Goal: Complete application form

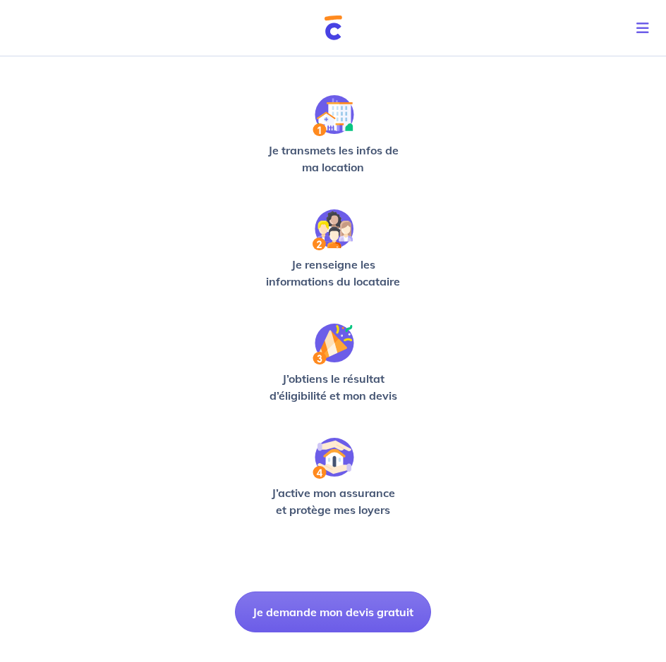
scroll to position [231, 0]
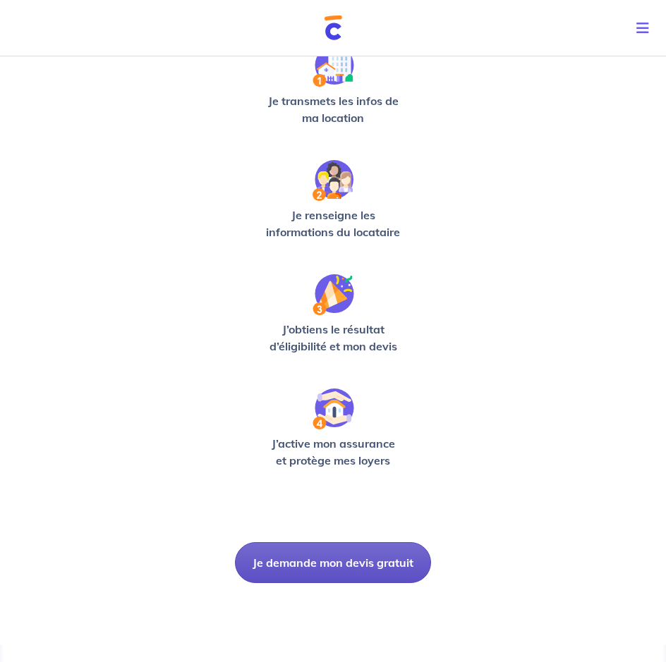
click at [340, 562] on button "Je demande mon devis gratuit" at bounding box center [333, 562] width 196 height 41
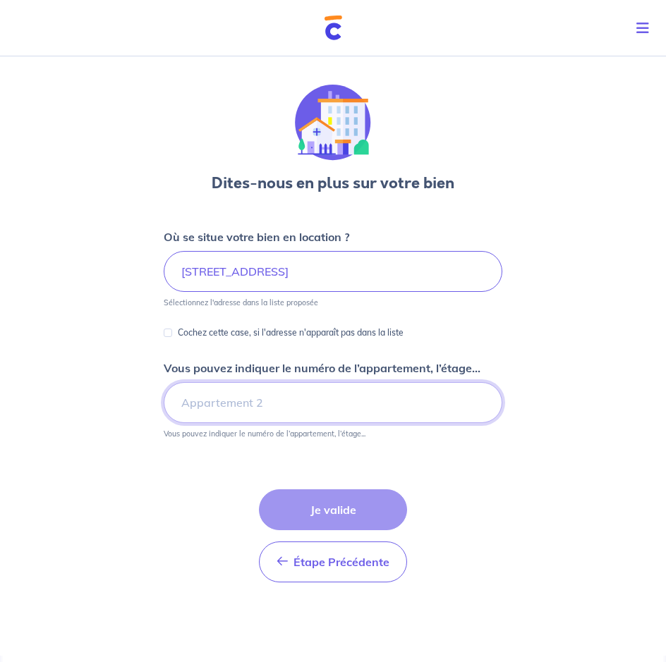
click at [202, 408] on input "Vous pouvez indiquer le numéro de l’appartement, l’étage..." at bounding box center [333, 402] width 338 height 41
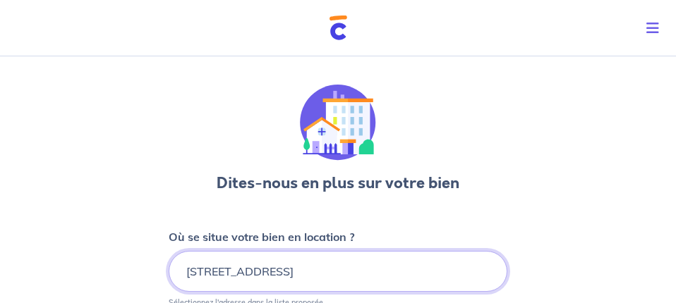
click at [260, 269] on input "[STREET_ADDRESS]" at bounding box center [338, 271] width 338 height 41
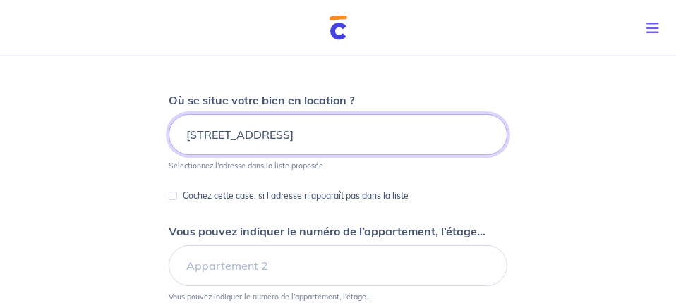
scroll to position [144, 0]
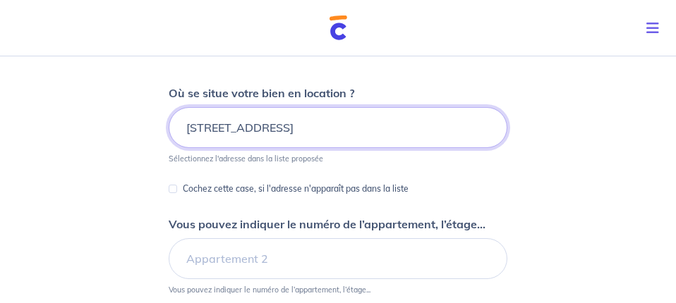
click at [271, 126] on input "[STREET_ADDRESS]" at bounding box center [338, 127] width 338 height 41
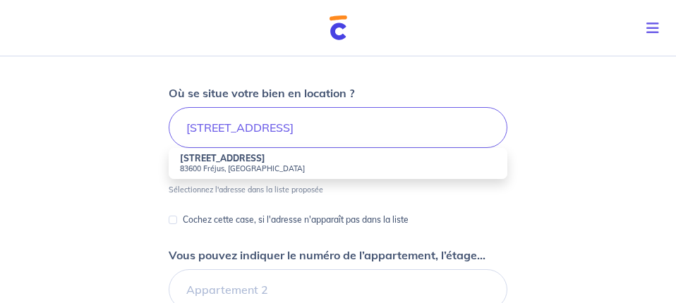
click at [227, 171] on small "83600 Fréjus, [GEOGRAPHIC_DATA]" at bounding box center [338, 169] width 316 height 10
type input "[STREET_ADDRESS]"
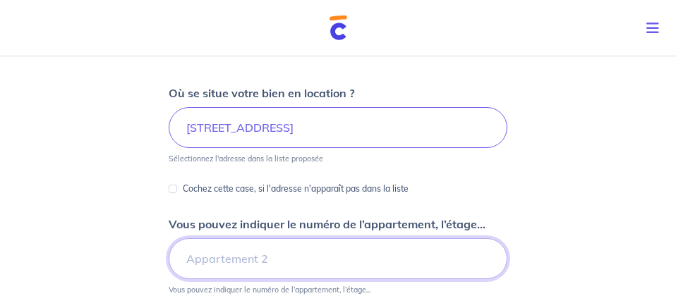
click at [230, 255] on input "Vous pouvez indiquer le numéro de l’appartement, l’étage..." at bounding box center [338, 258] width 338 height 41
type input "5"
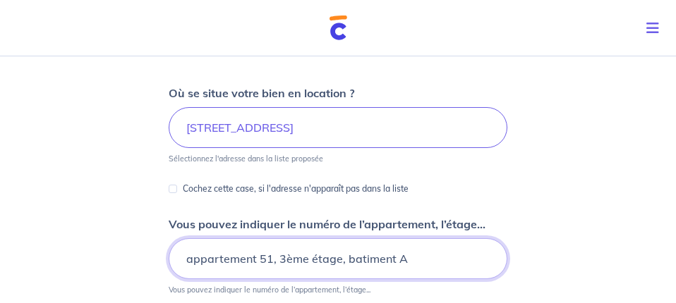
type input "appartement 51, 3ème étage, batiment A"
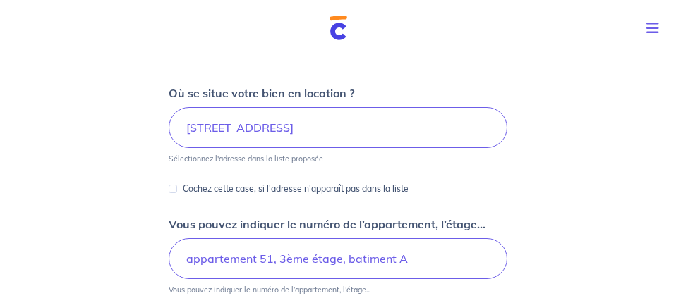
click at [604, 165] on div "Dites-nous en plus sur votre bien Où se situe votre bien en location ? [STREET_…" at bounding box center [338, 288] width 676 height 762
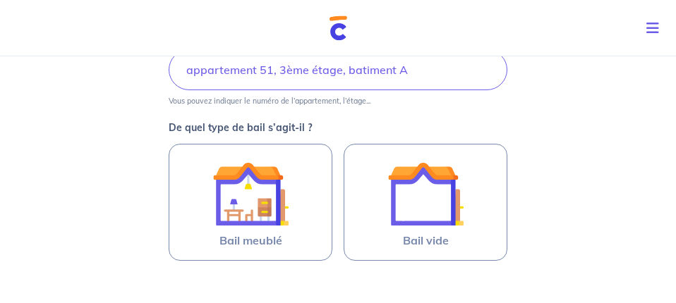
scroll to position [360, 0]
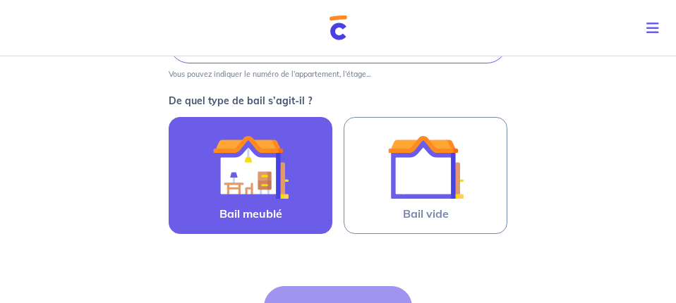
click at [236, 209] on span "Bail meublé" at bounding box center [250, 213] width 63 height 17
click at [0, 0] on input "Bail meublé" at bounding box center [0, 0] width 0 height 0
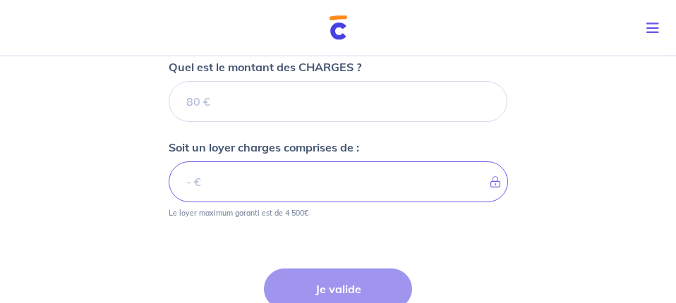
scroll to position [636, 0]
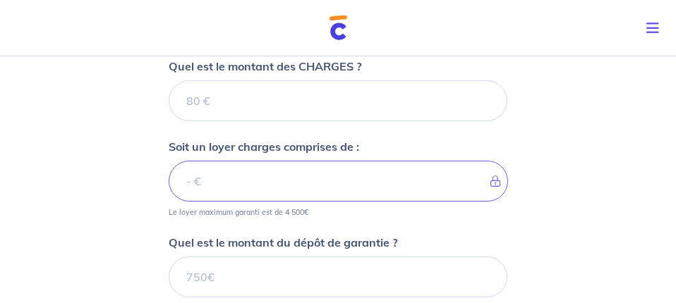
type input "128"
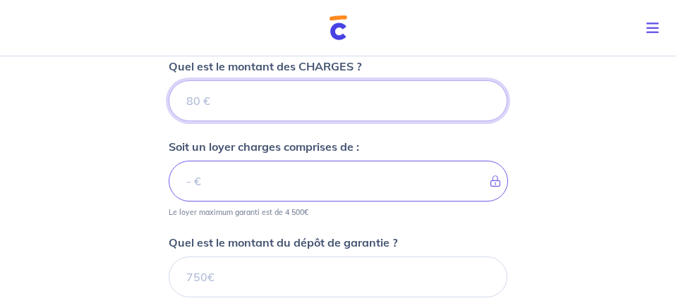
click at [183, 97] on input "Quel est le montant des CHARGES ?" at bounding box center [338, 100] width 338 height 41
type input "128"
type input "256"
type input "128"
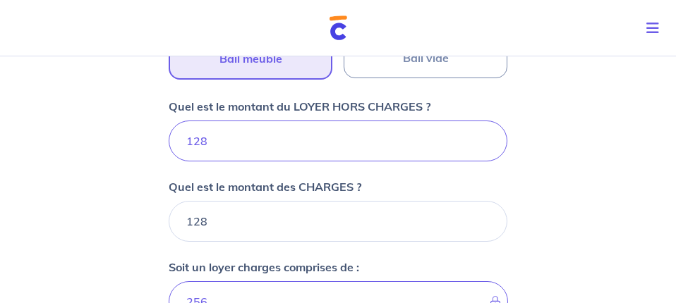
scroll to position [492, 0]
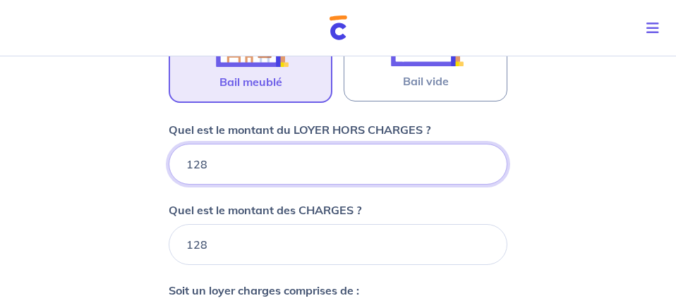
drag, startPoint x: 213, startPoint y: 164, endPoint x: 154, endPoint y: 165, distance: 58.5
click at [169, 165] on input "128" at bounding box center [338, 164] width 338 height 41
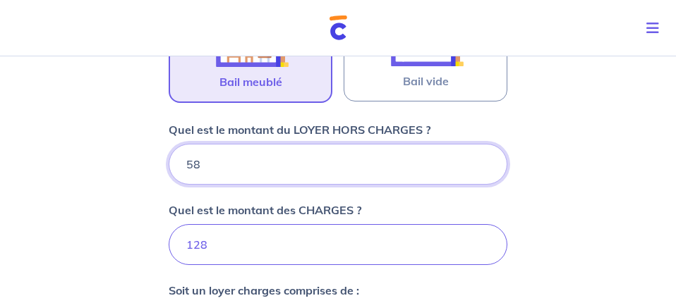
type input "580"
type input "708"
type input "580"
click at [286, 245] on input "128" at bounding box center [338, 244] width 338 height 41
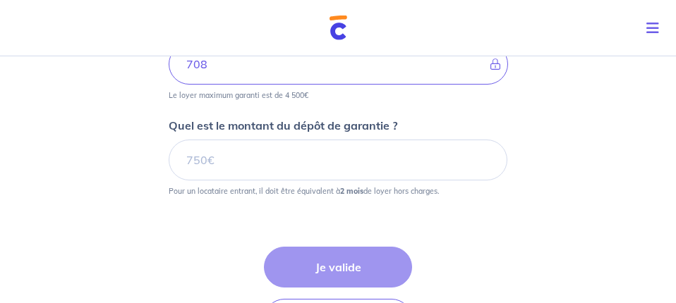
scroll to position [780, 0]
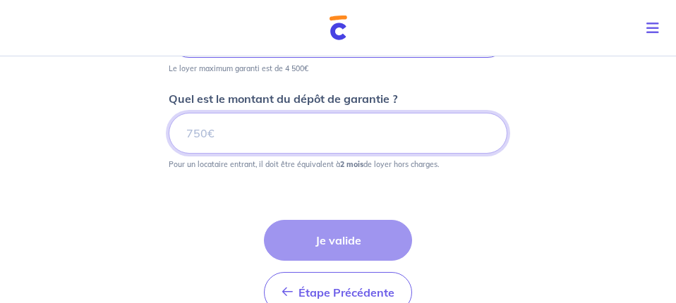
click at [197, 135] on input "Quel est le montant du dépôt de garantie ?" at bounding box center [338, 133] width 338 height 41
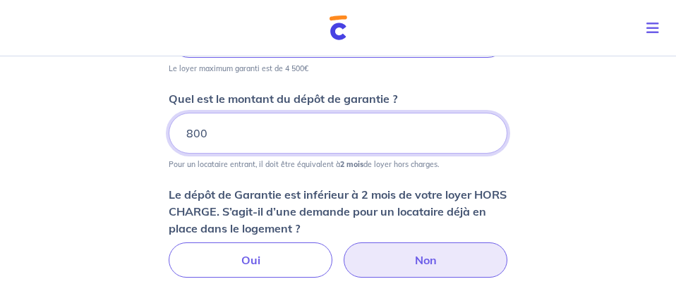
type input "800"
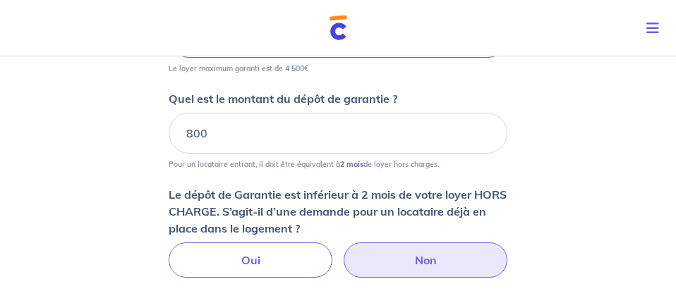
click at [474, 263] on label "Non" at bounding box center [425, 260] width 164 height 35
click at [343, 252] on input "Non" at bounding box center [338, 247] width 9 height 9
radio input "true"
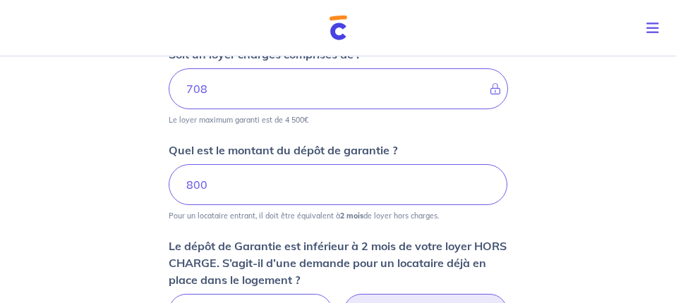
scroll to position [750, 0]
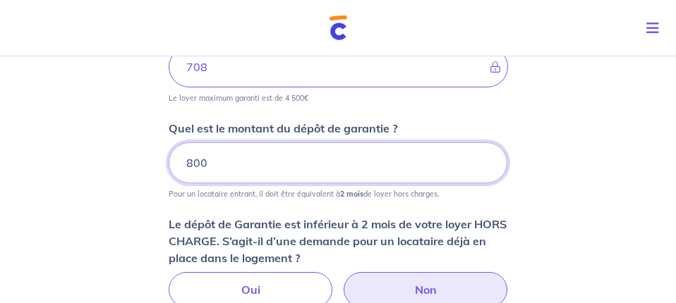
click at [194, 163] on input "800" at bounding box center [338, 162] width 338 height 41
click at [529, 175] on div "Dites-nous en plus sur votre bien Où se situe votre bien en location ? [STREET_…" at bounding box center [338, 44] width 676 height 1489
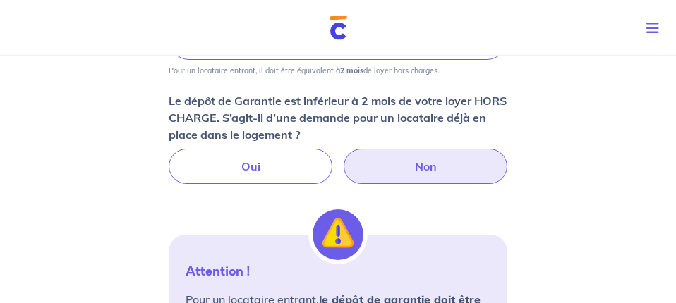
scroll to position [894, 0]
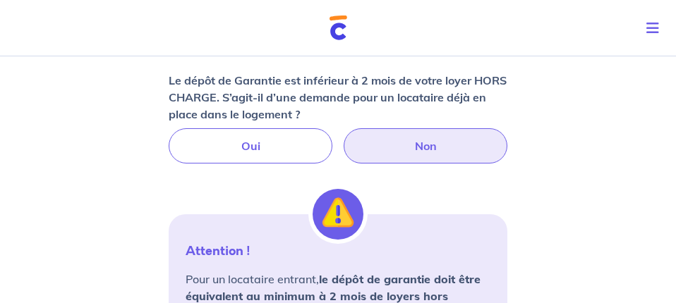
click at [392, 102] on p "Le dépôt de Garantie est inférieur à 2 mois de votre loyer HORS CHARGE. S’agit-…" at bounding box center [338, 97] width 338 height 51
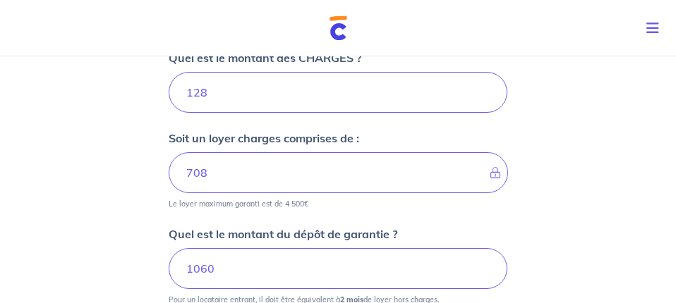
scroll to position [606, 0]
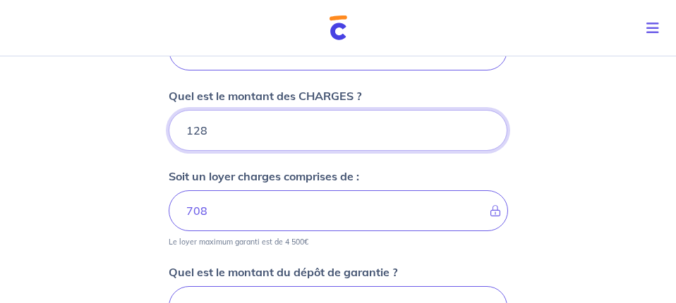
click at [269, 126] on input "128" at bounding box center [338, 130] width 338 height 41
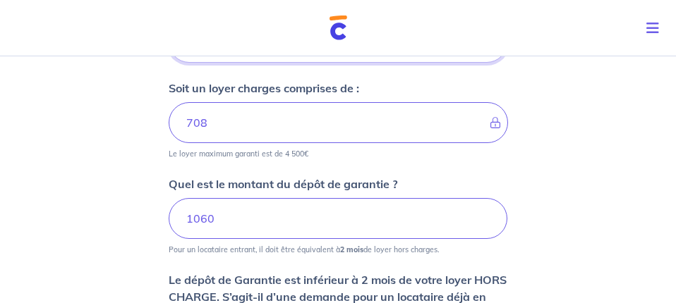
scroll to position [791, 0]
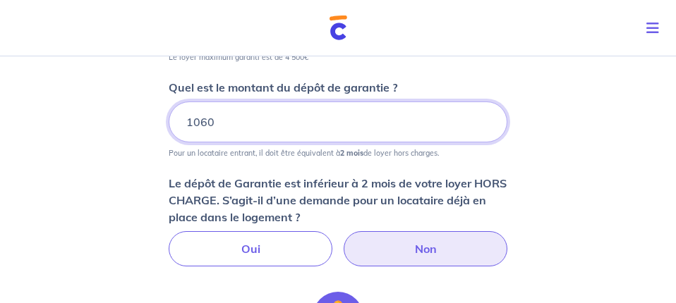
drag, startPoint x: 223, startPoint y: 123, endPoint x: 93, endPoint y: 124, distance: 129.8
click at [169, 126] on input "1060" at bounding box center [338, 122] width 338 height 41
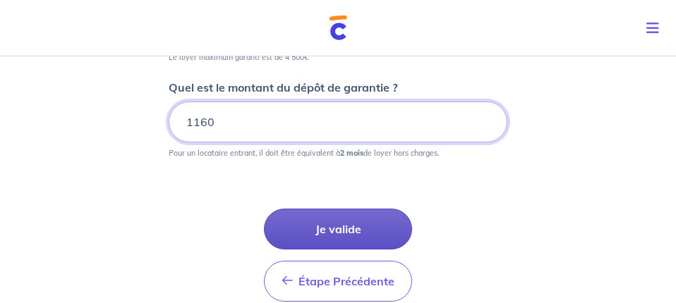
type input "1160"
click at [337, 230] on button "Je valide" at bounding box center [338, 229] width 148 height 41
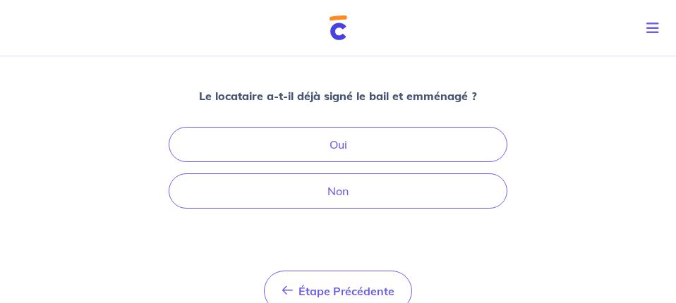
scroll to position [144, 0]
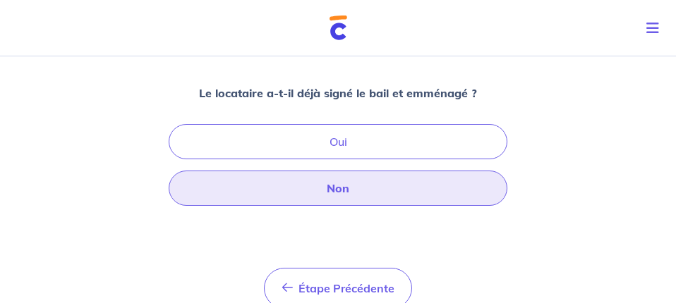
click at [336, 193] on button "Non" at bounding box center [338, 188] width 338 height 35
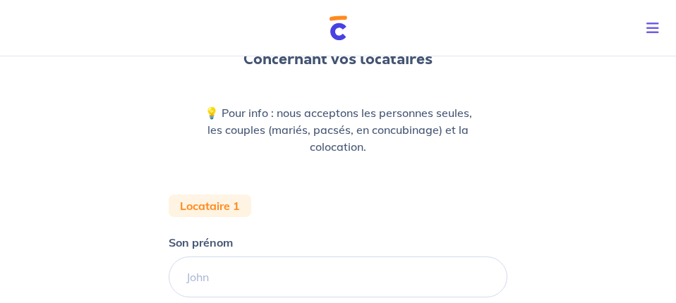
scroll to position [144, 0]
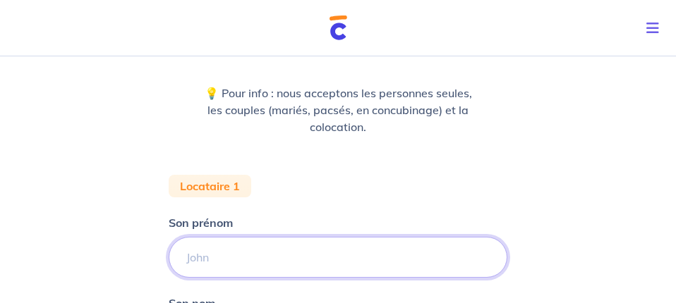
click at [286, 251] on input "Son prénom" at bounding box center [338, 257] width 338 height 41
type input "[PERSON_NAME]"
click at [513, 166] on div "Concernant vos locataires 💡 Pour info : nous acceptons les personnes seules, le…" at bounding box center [338, 241] width 676 height 669
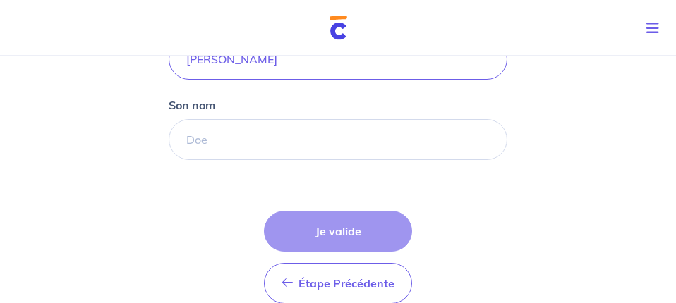
scroll to position [360, 0]
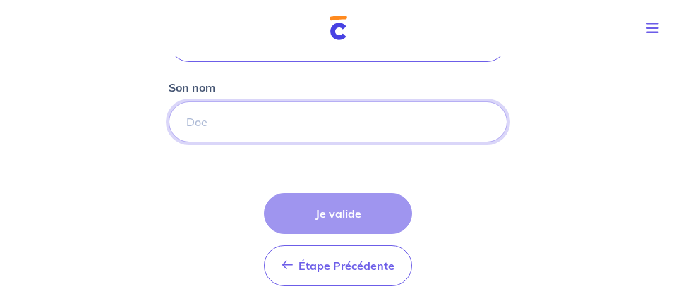
click at [192, 121] on input "Son nom" at bounding box center [338, 122] width 338 height 41
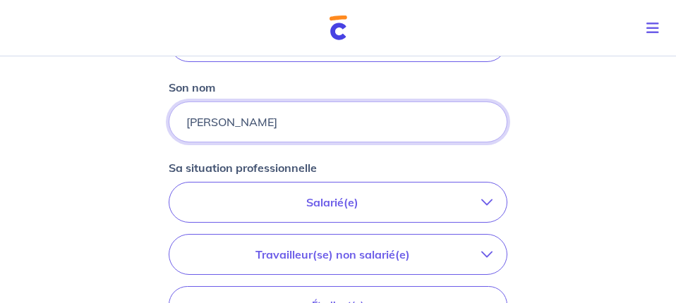
type input "[PERSON_NAME]"
click at [353, 201] on p "Salarié(e)" at bounding box center [332, 202] width 298 height 17
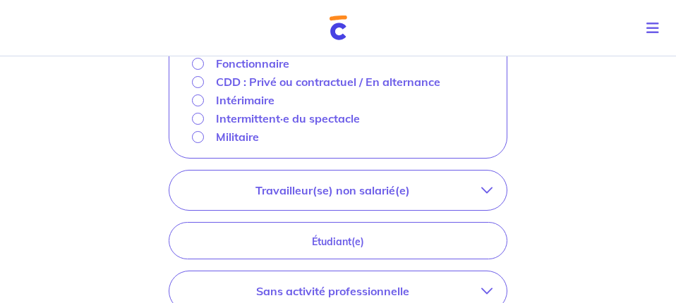
scroll to position [503, 0]
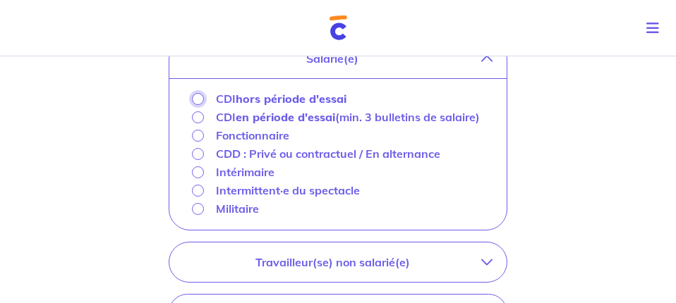
click at [196, 96] on input "CDI hors période d'essai" at bounding box center [198, 99] width 12 height 12
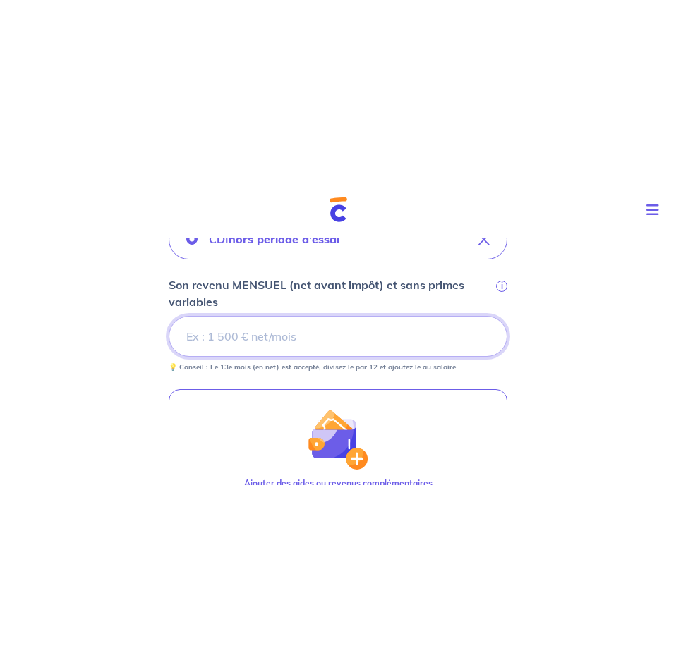
scroll to position [419, 0]
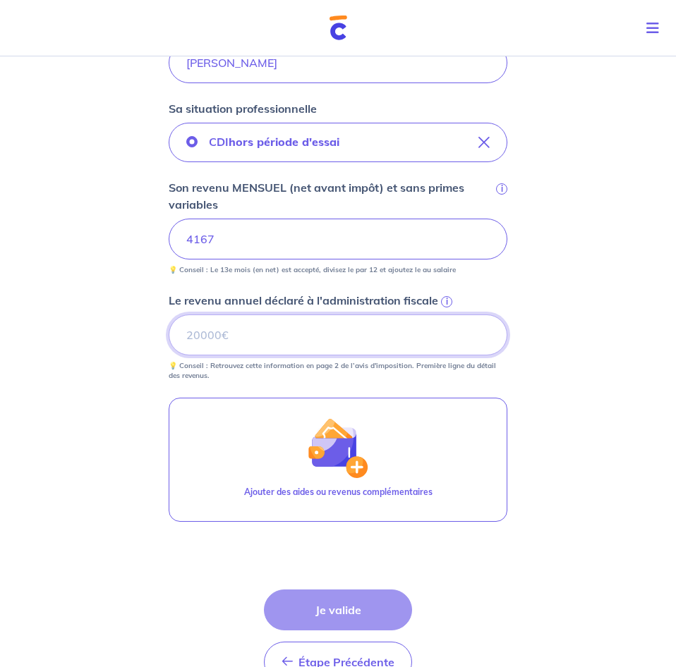
click at [239, 353] on input "Le revenu annuel déclaré à l'administration fiscale i" at bounding box center [338, 335] width 338 height 41
click at [245, 329] on input "Le revenu annuel déclaré à l'administration fiscale i" at bounding box center [338, 335] width 338 height 41
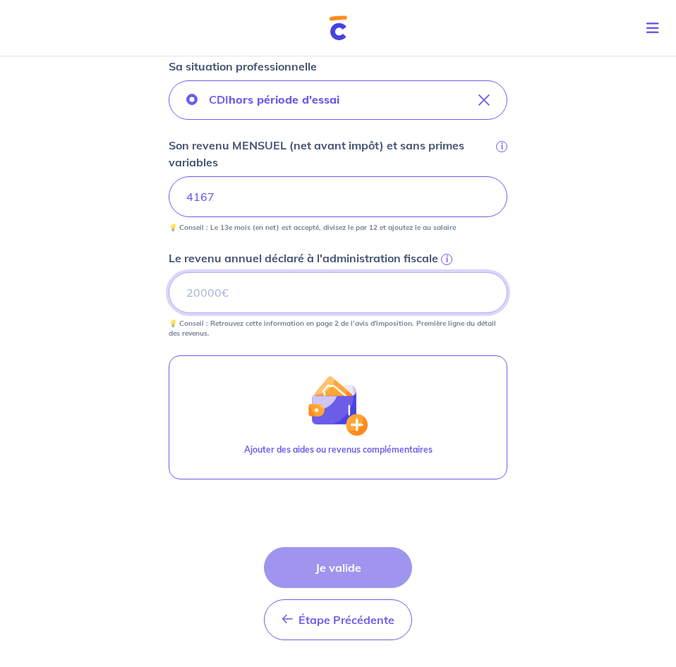
scroll to position [525, 0]
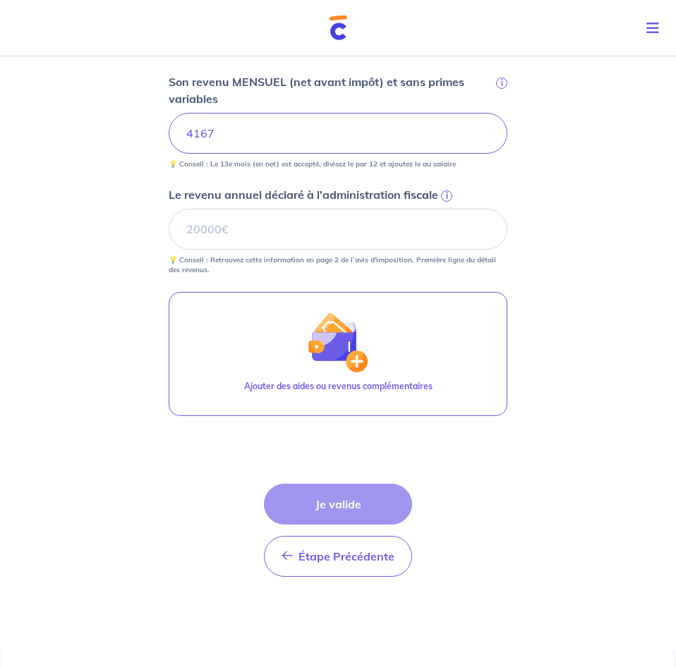
click at [336, 508] on div "Étape Précédente Précédent Je valide Je valide" at bounding box center [338, 530] width 148 height 93
click at [240, 130] on input "4167" at bounding box center [338, 133] width 338 height 41
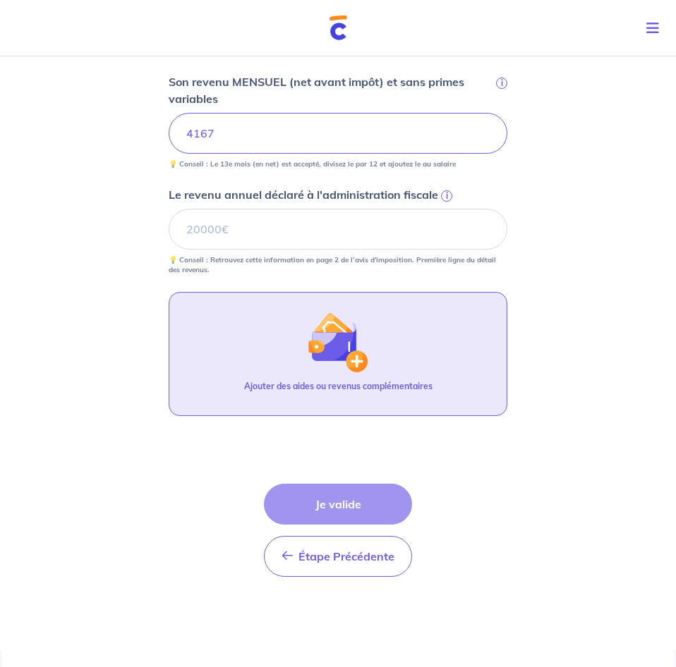
click at [272, 386] on p "Ajouter des aides ou revenus complémentaires" at bounding box center [338, 386] width 188 height 13
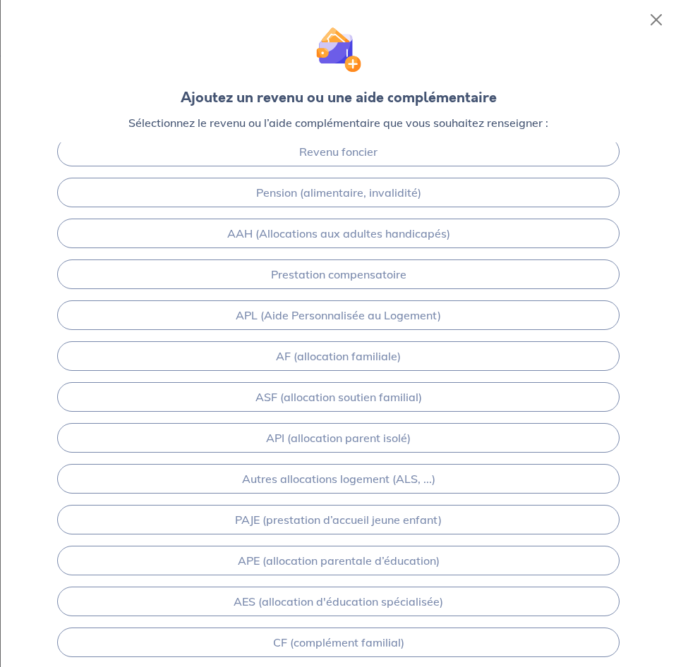
scroll to position [0, 0]
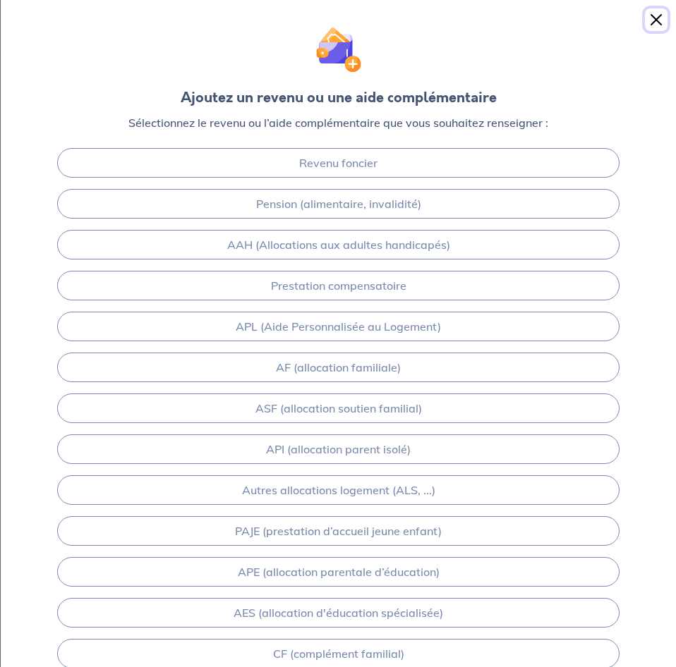
click at [653, 17] on button "Close" at bounding box center [656, 19] width 23 height 23
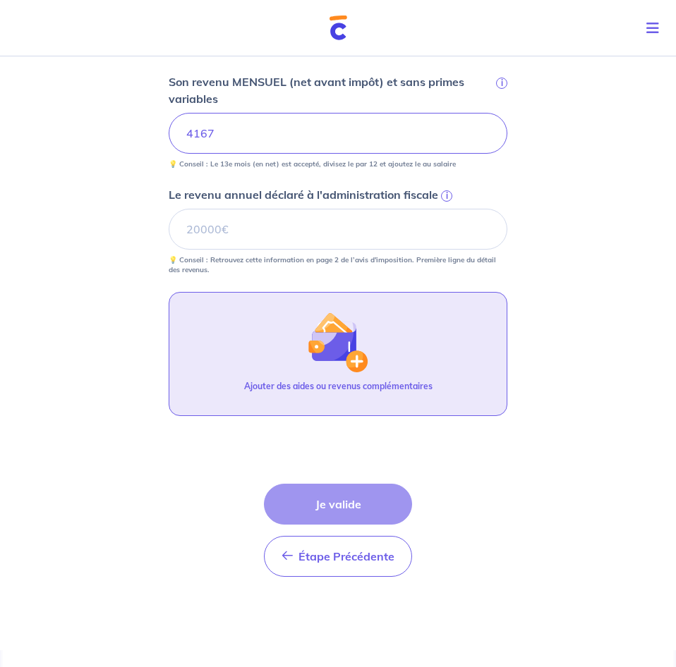
click at [329, 506] on div "Étape Précédente Précédent Je valide Je valide" at bounding box center [338, 530] width 148 height 93
click at [279, 257] on p "💡 Conseil : Retrouvez cette information en page 2 de l’avis d'imposition. Premi…" at bounding box center [338, 265] width 338 height 20
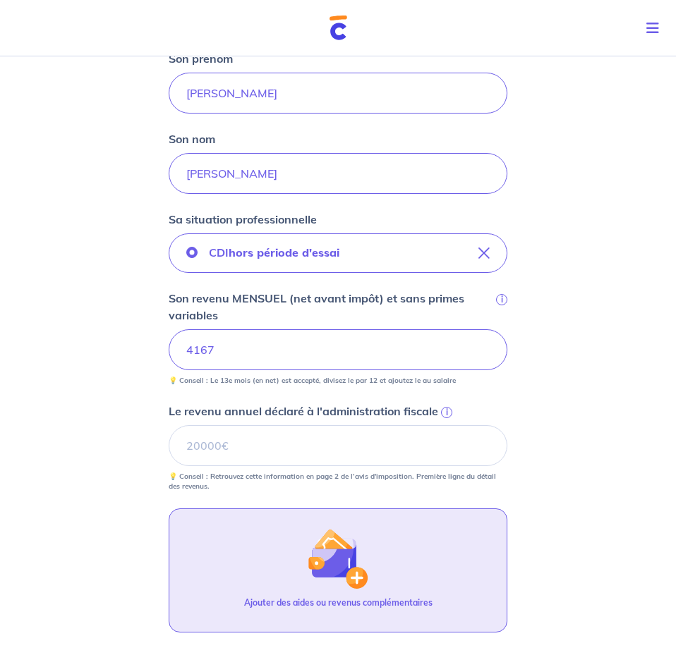
scroll to position [309, 0]
click at [485, 443] on input "Le revenu annuel déclaré à l'administration fiscale i" at bounding box center [338, 445] width 338 height 41
click at [485, 451] on input "Le revenu annuel déclaré à l'administration fiscale i" at bounding box center [338, 445] width 338 height 41
click at [309, 461] on input "Le revenu annuel déclaré à l'administration fiscale i" at bounding box center [338, 445] width 338 height 41
click at [205, 436] on input "Le revenu annuel déclaré à l'administration fiscale i" at bounding box center [338, 445] width 338 height 41
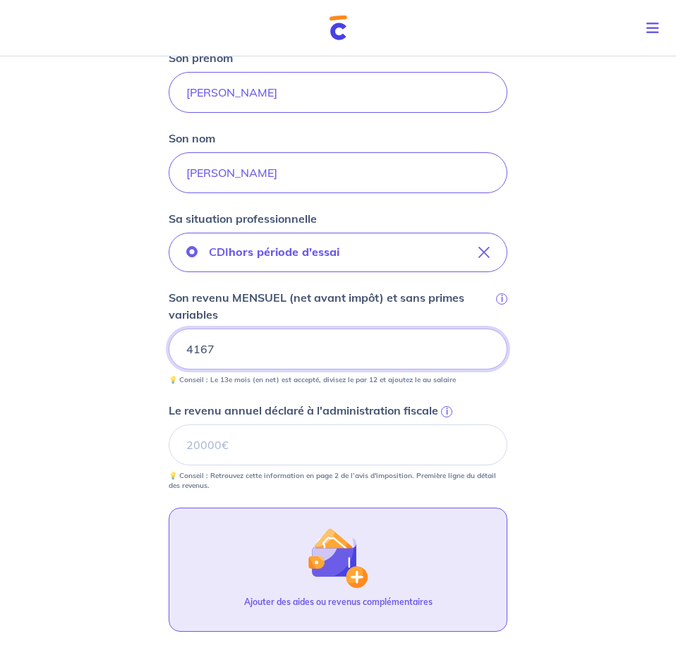
click at [204, 346] on input "4167" at bounding box center [338, 349] width 338 height 41
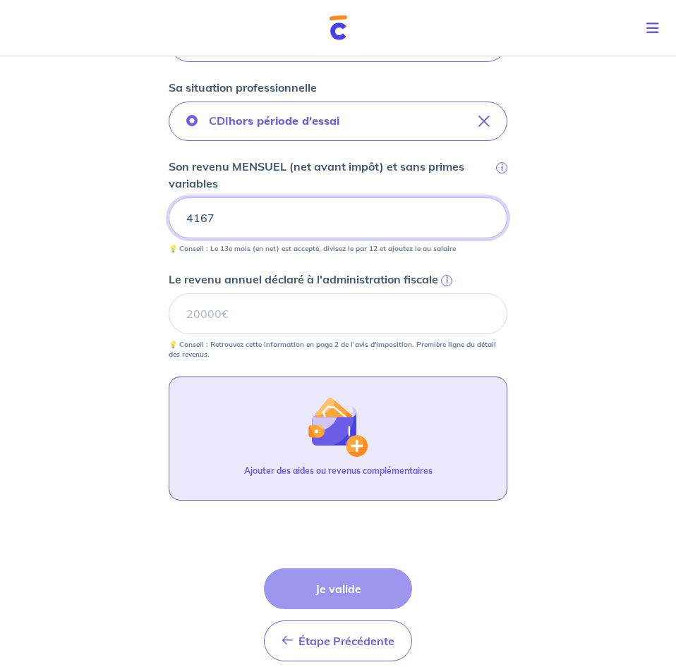
scroll to position [525, 0]
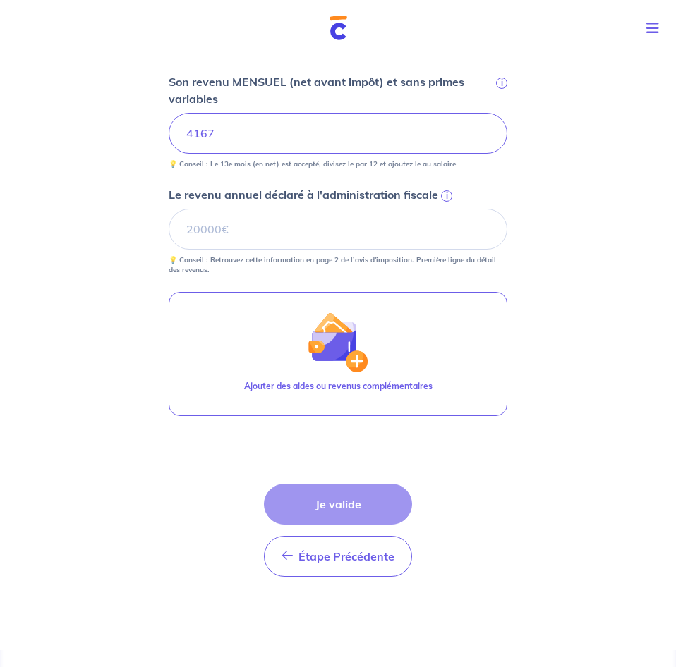
click at [343, 507] on div "Étape Précédente Précédent Je valide Je valide" at bounding box center [338, 530] width 148 height 93
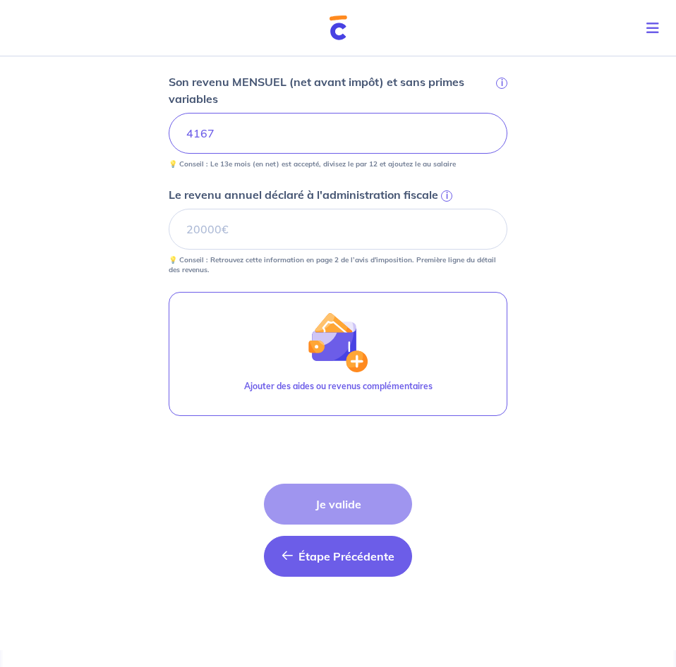
click at [334, 572] on button "Étape Précédente Précédent" at bounding box center [338, 556] width 148 height 41
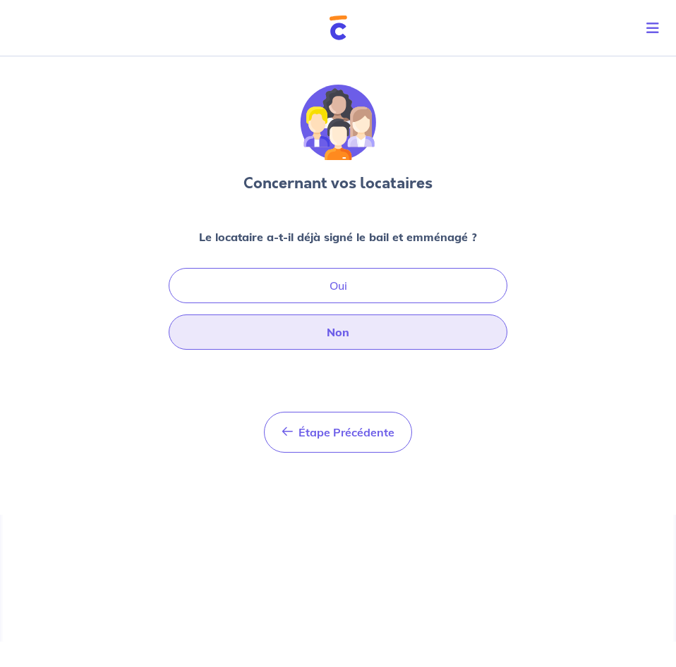
click at [343, 325] on button "Non" at bounding box center [338, 332] width 338 height 35
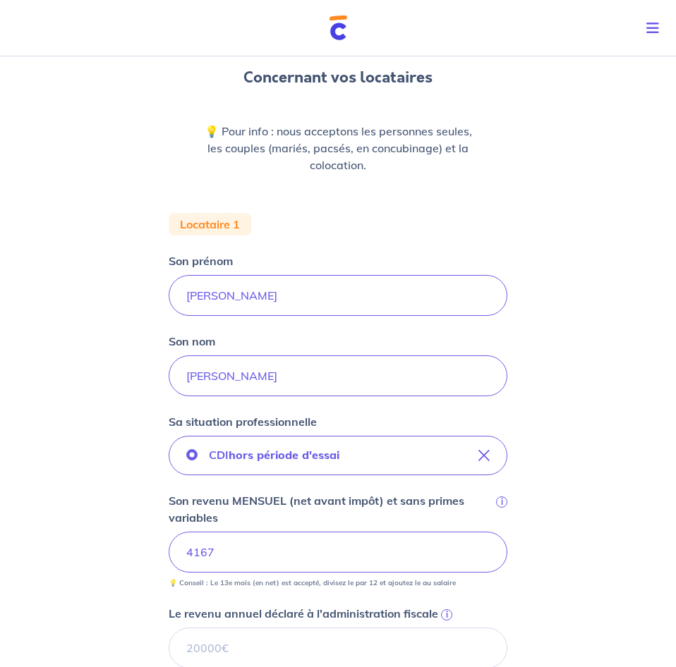
scroll to position [288, 0]
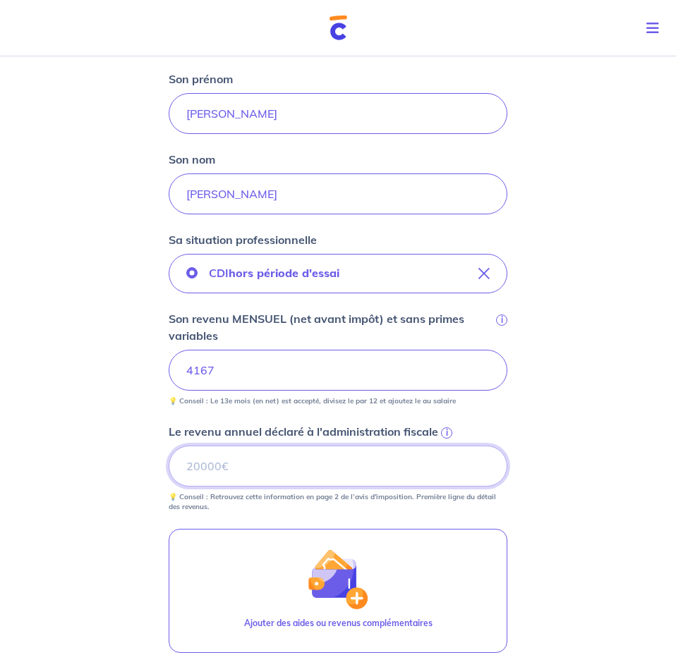
click at [405, 469] on input "Le revenu annuel déclaré à l'administration fiscale i" at bounding box center [338, 466] width 338 height 41
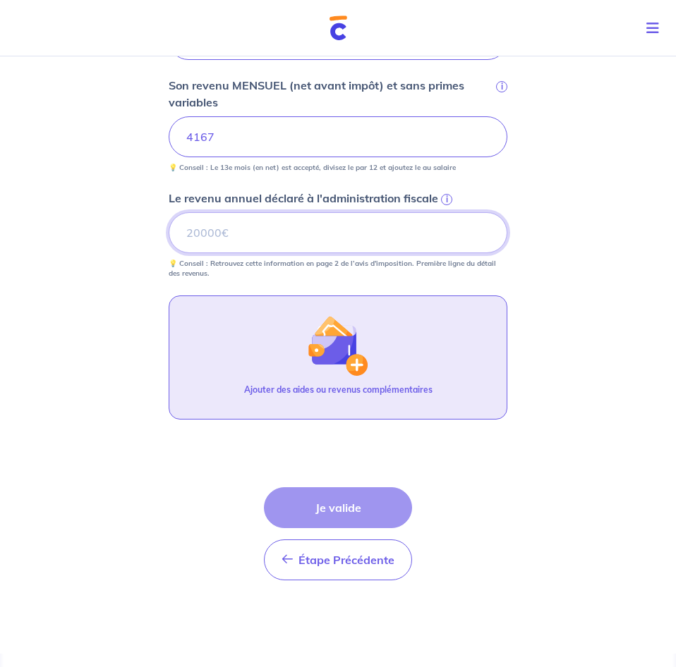
scroll to position [525, 0]
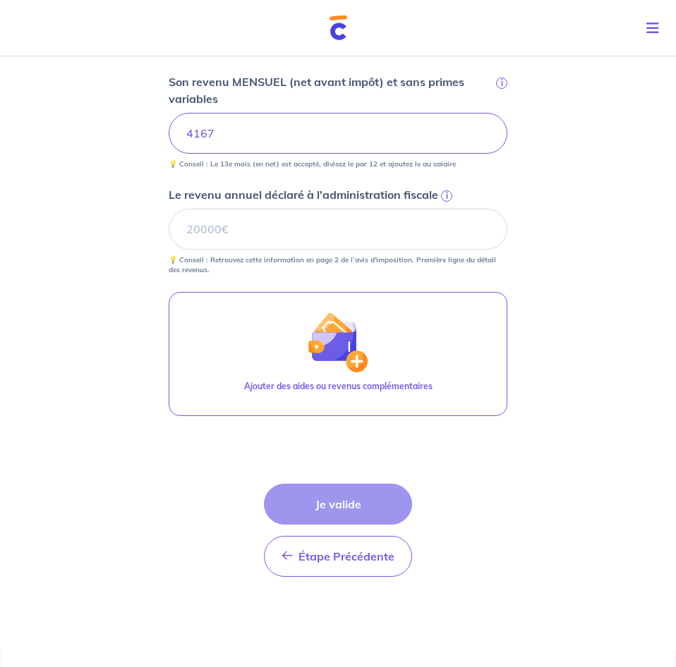
click at [338, 500] on div "Étape Précédente Précédent Je valide Je valide" at bounding box center [338, 530] width 148 height 93
click at [204, 229] on input "Le revenu annuel déclaré à l'administration fiscale i" at bounding box center [338, 229] width 338 height 41
click at [420, 242] on input "Le revenu annuel déclaré à l'administration fiscale i" at bounding box center [338, 229] width 338 height 41
click at [442, 197] on span "i" at bounding box center [446, 195] width 11 height 11
click at [442, 209] on input "Le revenu annuel déclaré à l'administration fiscale i" at bounding box center [338, 229] width 338 height 41
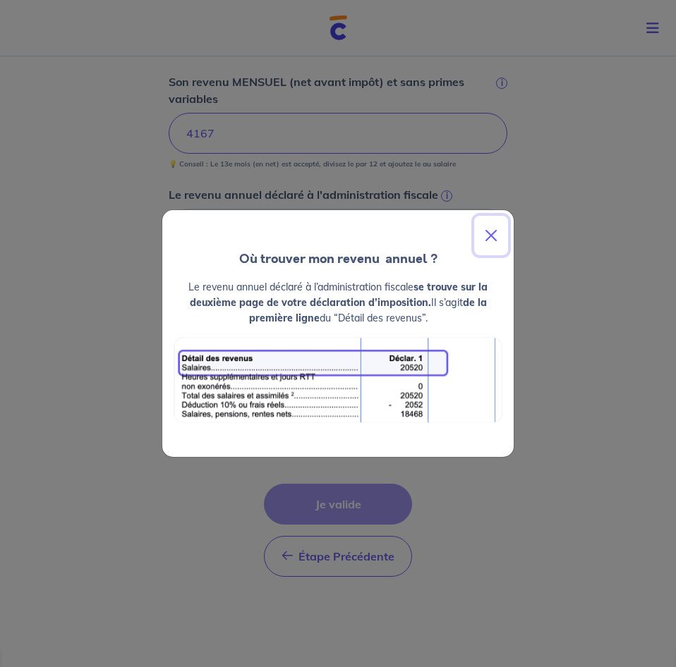
click at [492, 237] on button "Close" at bounding box center [491, 235] width 34 height 39
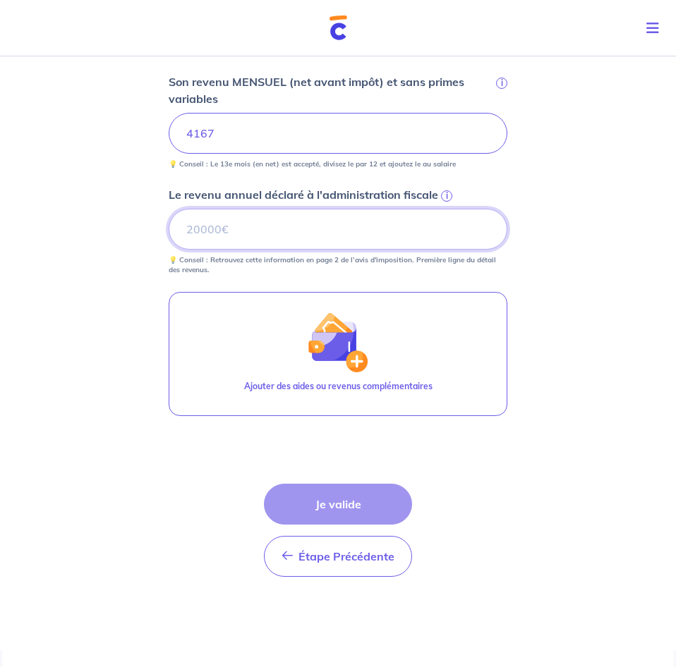
drag, startPoint x: 225, startPoint y: 233, endPoint x: 141, endPoint y: 236, distance: 83.9
click at [169, 236] on input "Le revenu annuel déclaré à l'administration fiscale i" at bounding box center [338, 229] width 338 height 41
paste input "48765"
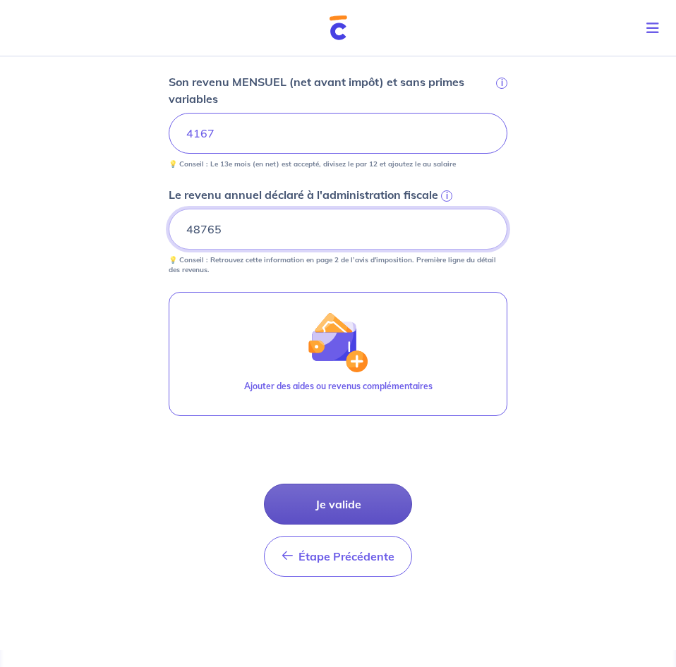
type input "48765"
click at [322, 511] on button "Je valide" at bounding box center [338, 504] width 148 height 41
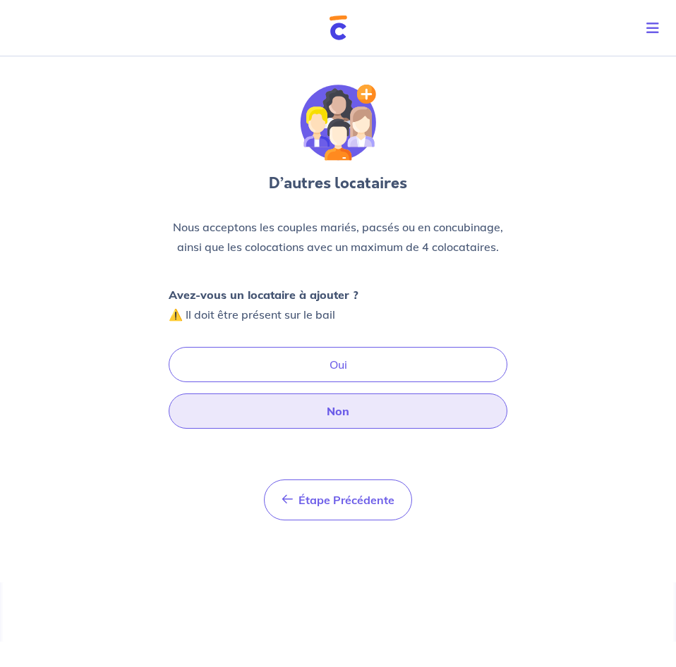
click at [338, 417] on button "Non" at bounding box center [338, 410] width 338 height 35
